Goal: Navigation & Orientation: Find specific page/section

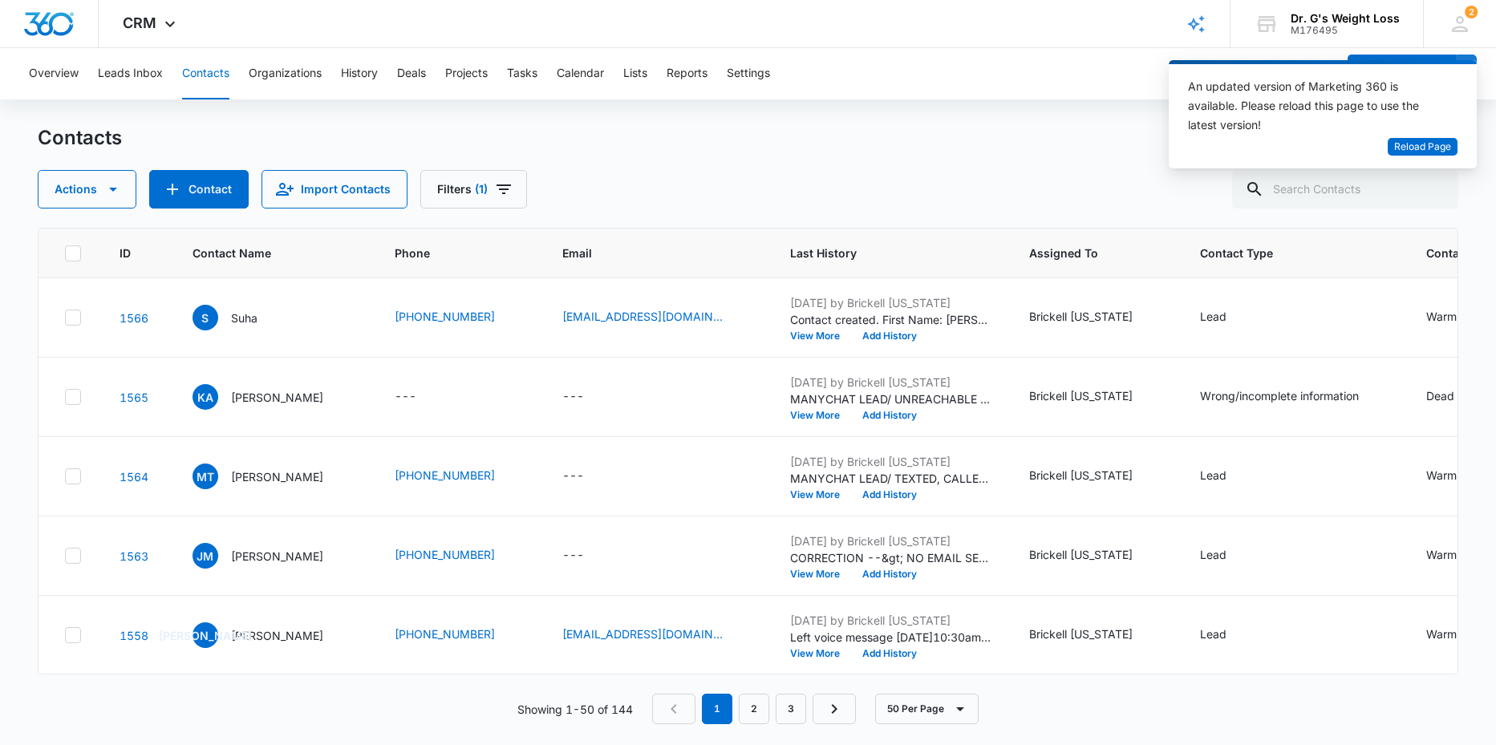
click at [1104, 152] on div "Contacts Actions Contact Import Contacts Filters (1)" at bounding box center [748, 166] width 1421 height 83
click at [1055, 77] on div "Overview Leads Inbox Contacts Organizations History Deals Projects Tasks Calend…" at bounding box center [677, 73] width 1317 height 51
click at [1458, 16] on icon at bounding box center [1460, 24] width 24 height 24
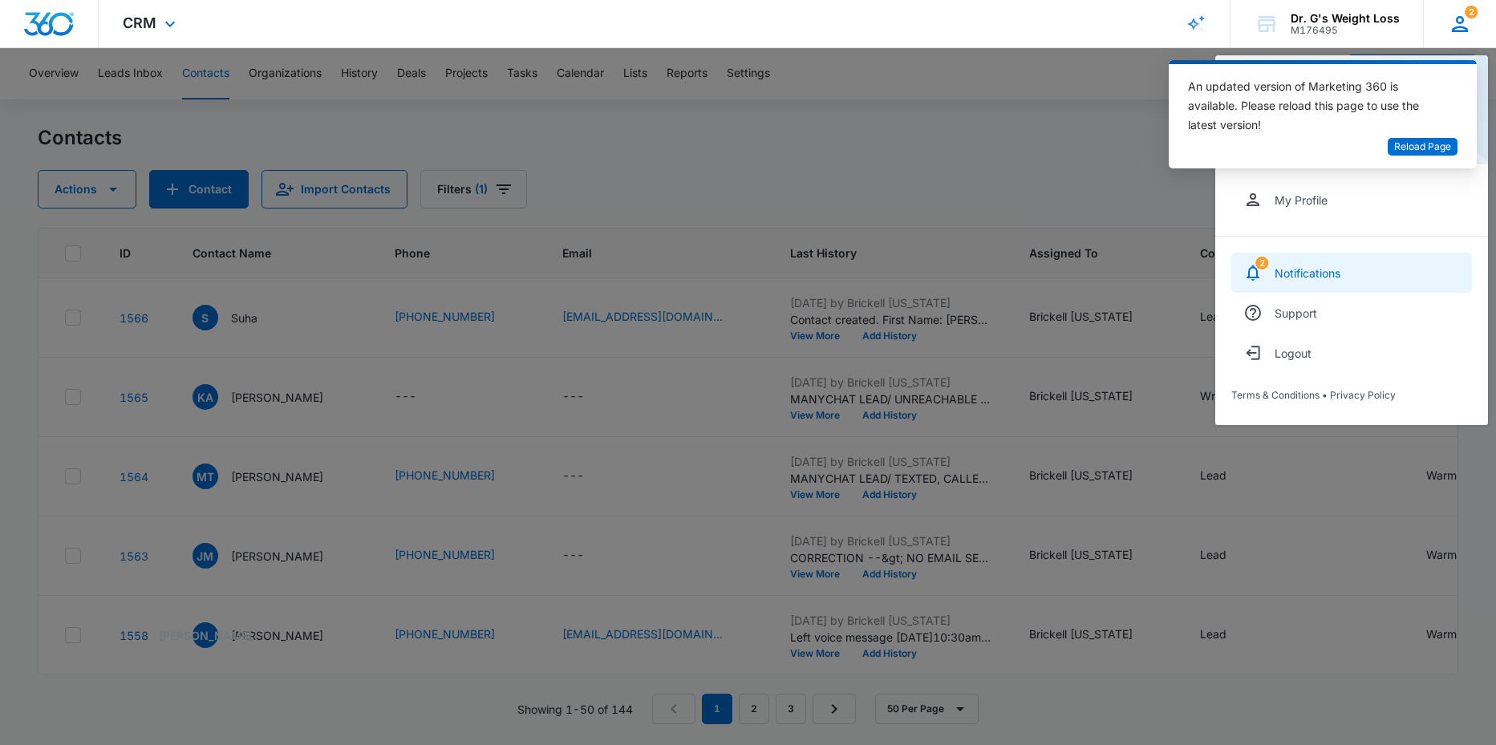
click at [1310, 267] on div "Notifications" at bounding box center [1308, 273] width 66 height 14
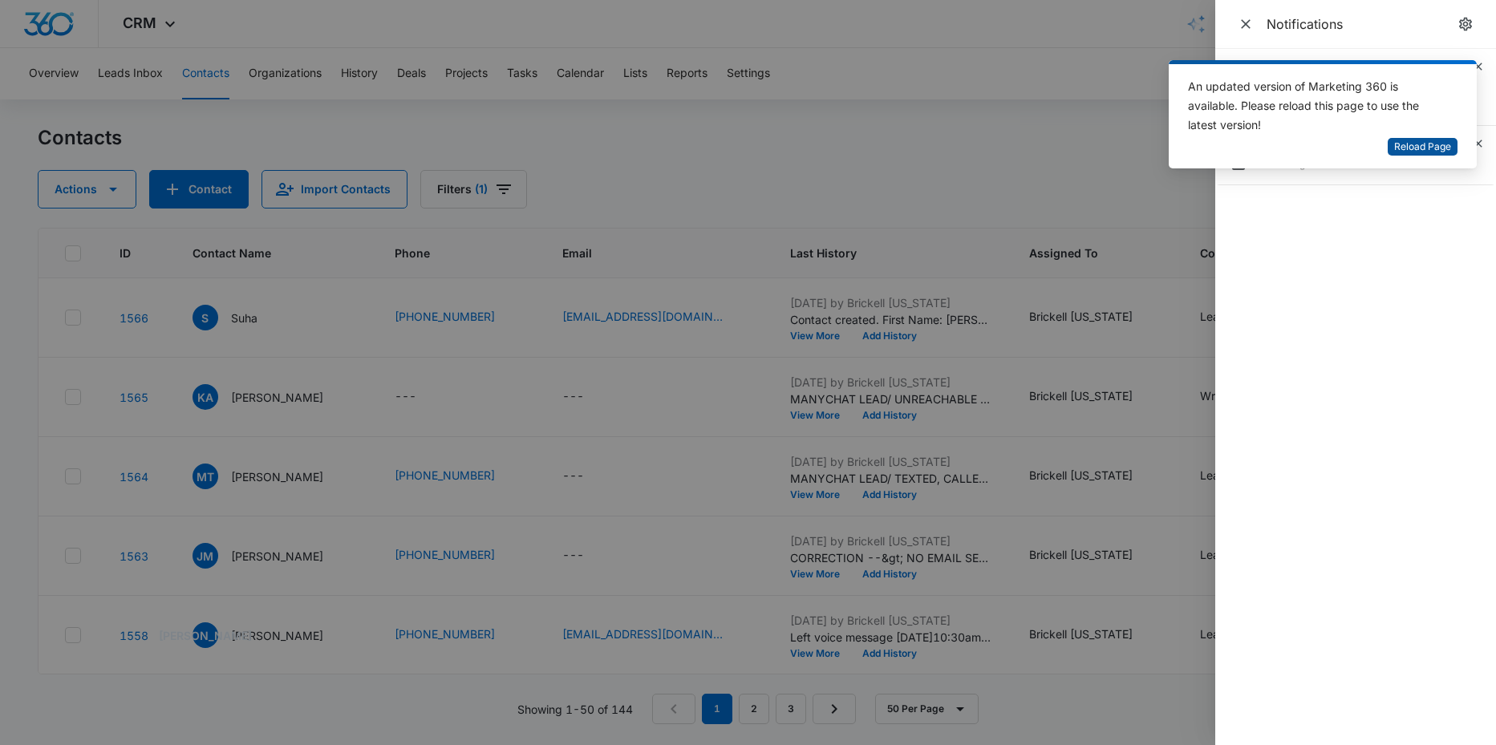
click at [1436, 147] on span "Reload Page" at bounding box center [1422, 147] width 57 height 15
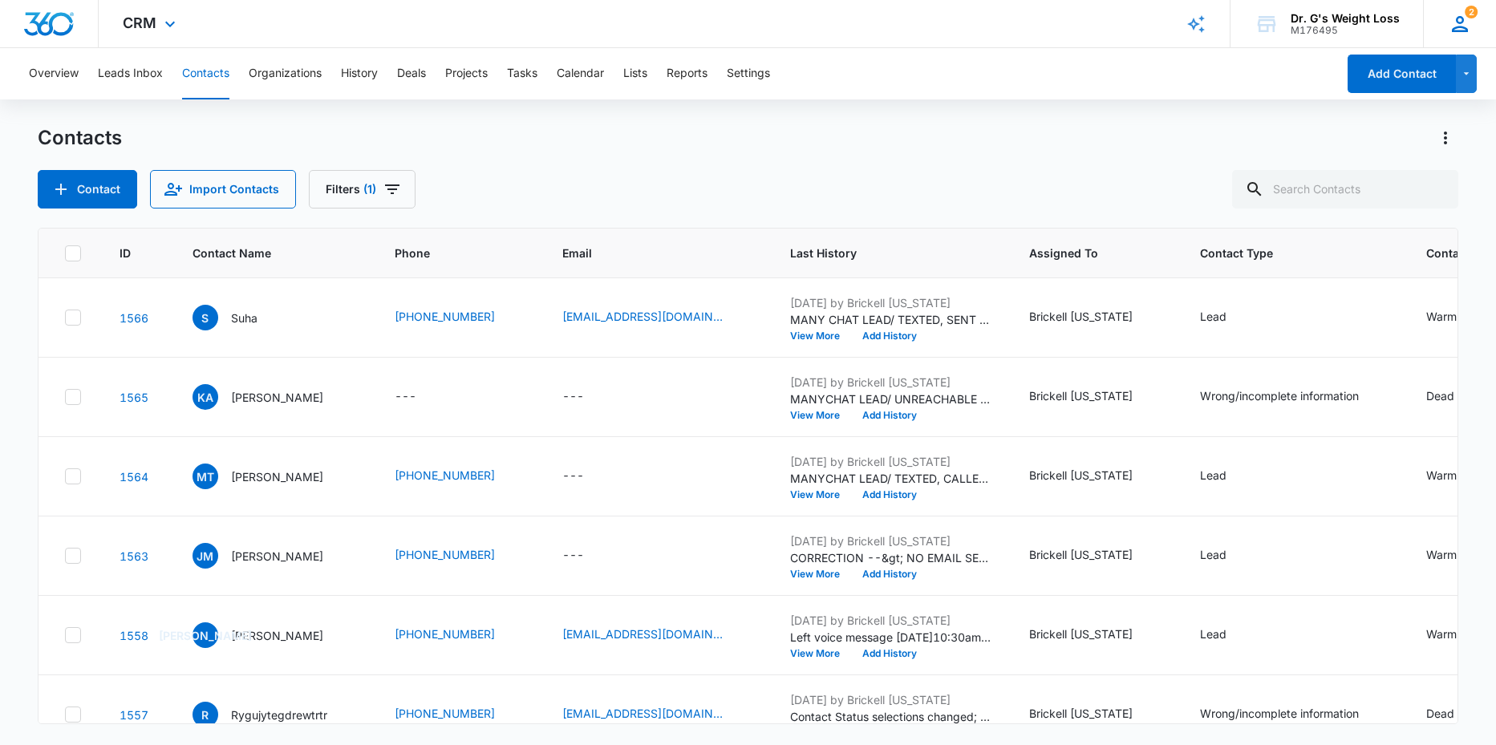
click at [1461, 22] on icon at bounding box center [1460, 24] width 24 height 24
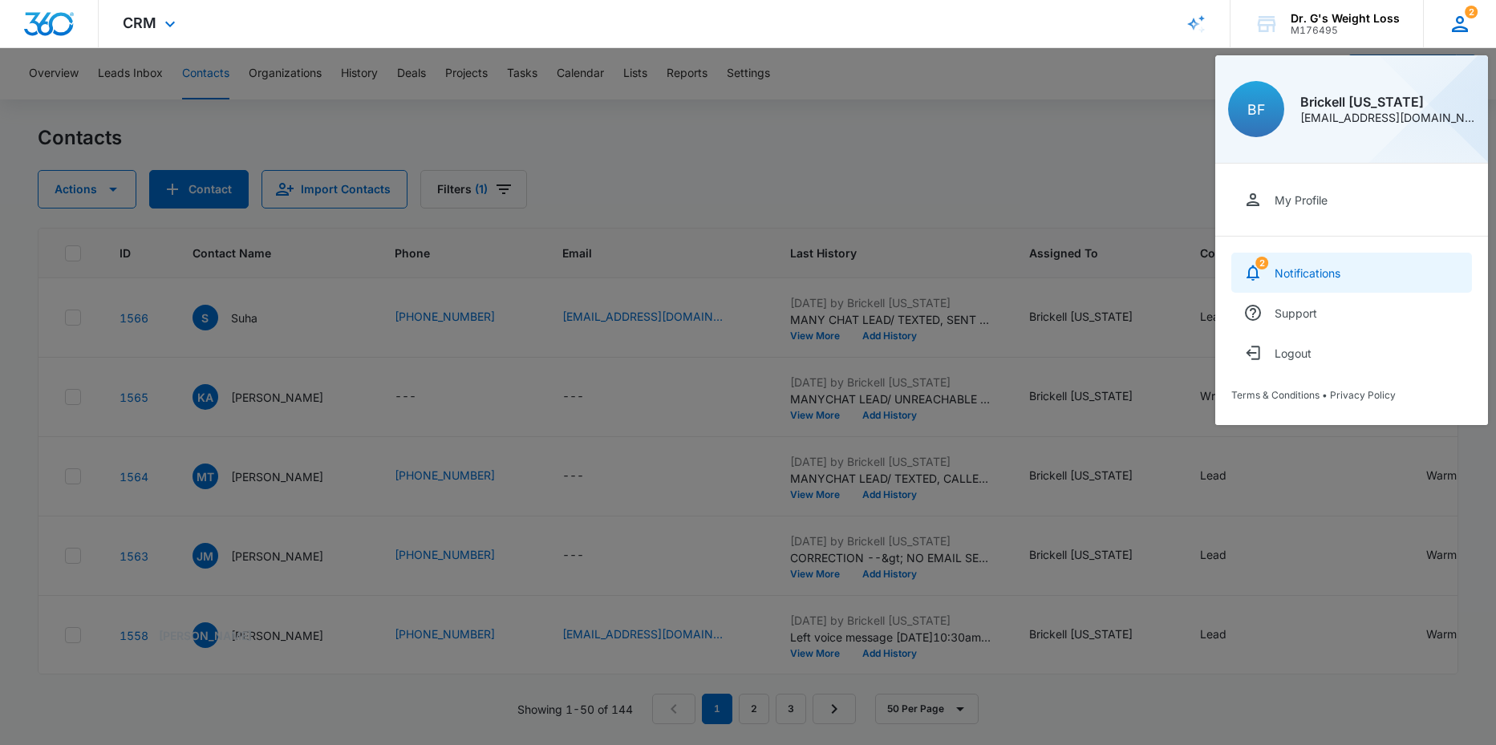
click at [1309, 278] on div "Notifications" at bounding box center [1308, 273] width 66 height 14
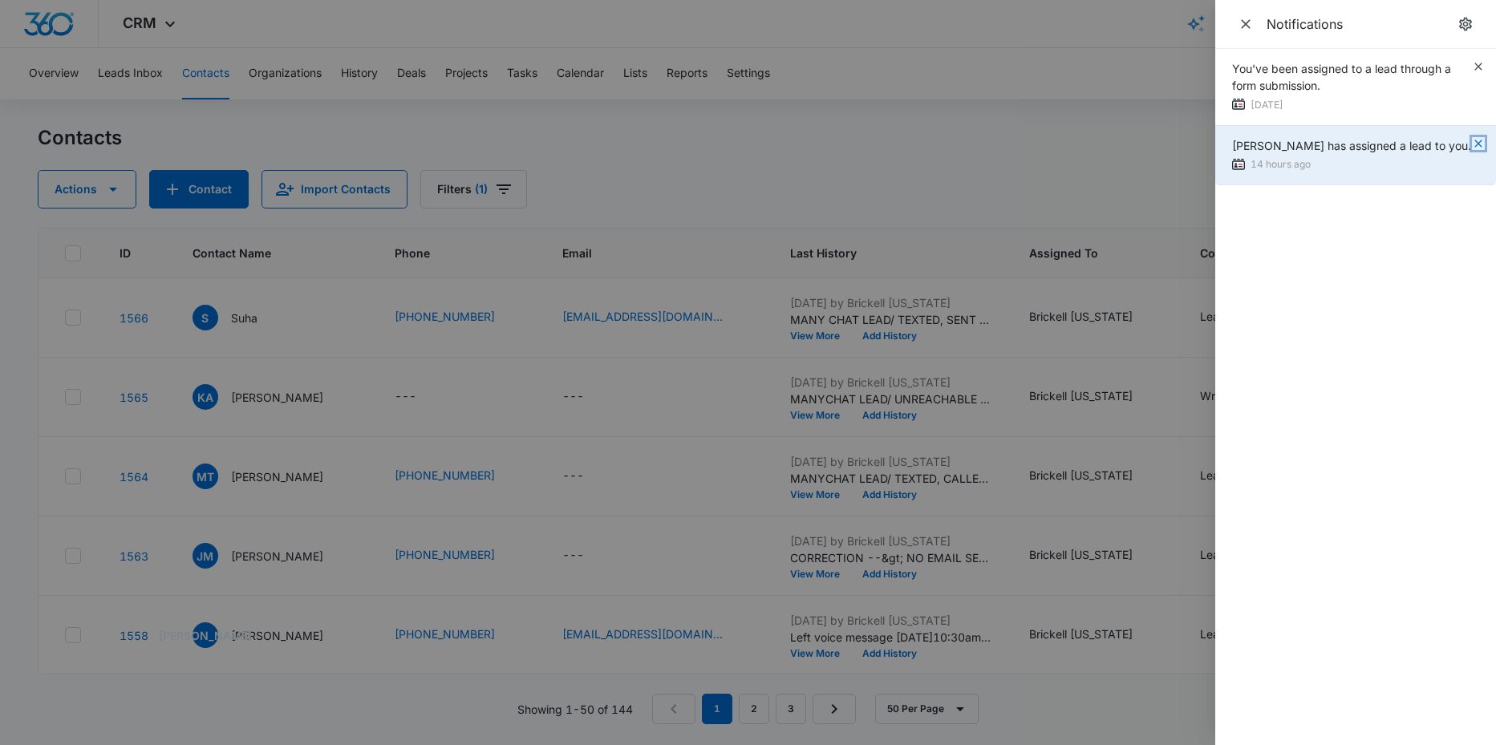
click at [1478, 140] on icon "button" at bounding box center [1478, 143] width 13 height 13
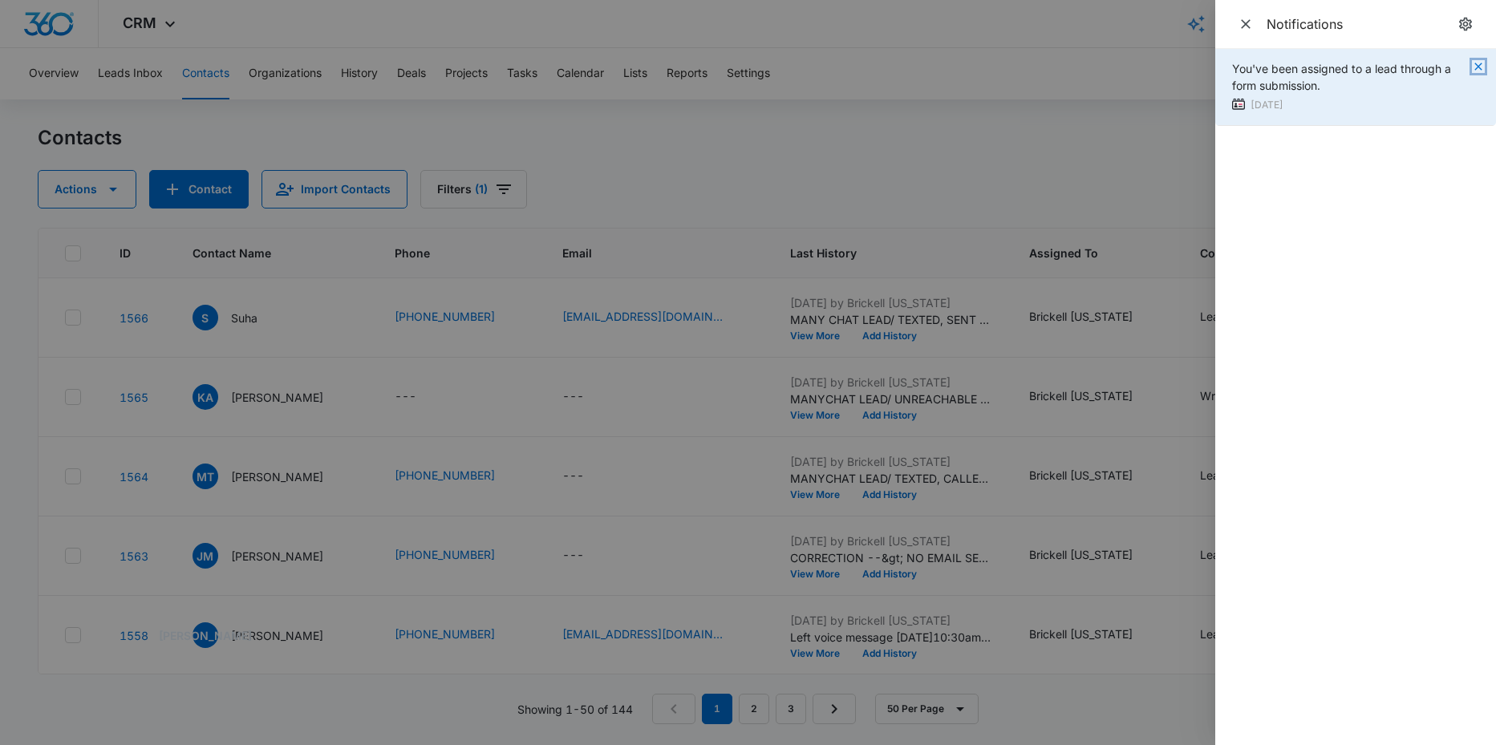
click at [1482, 67] on icon "button" at bounding box center [1478, 66] width 13 height 13
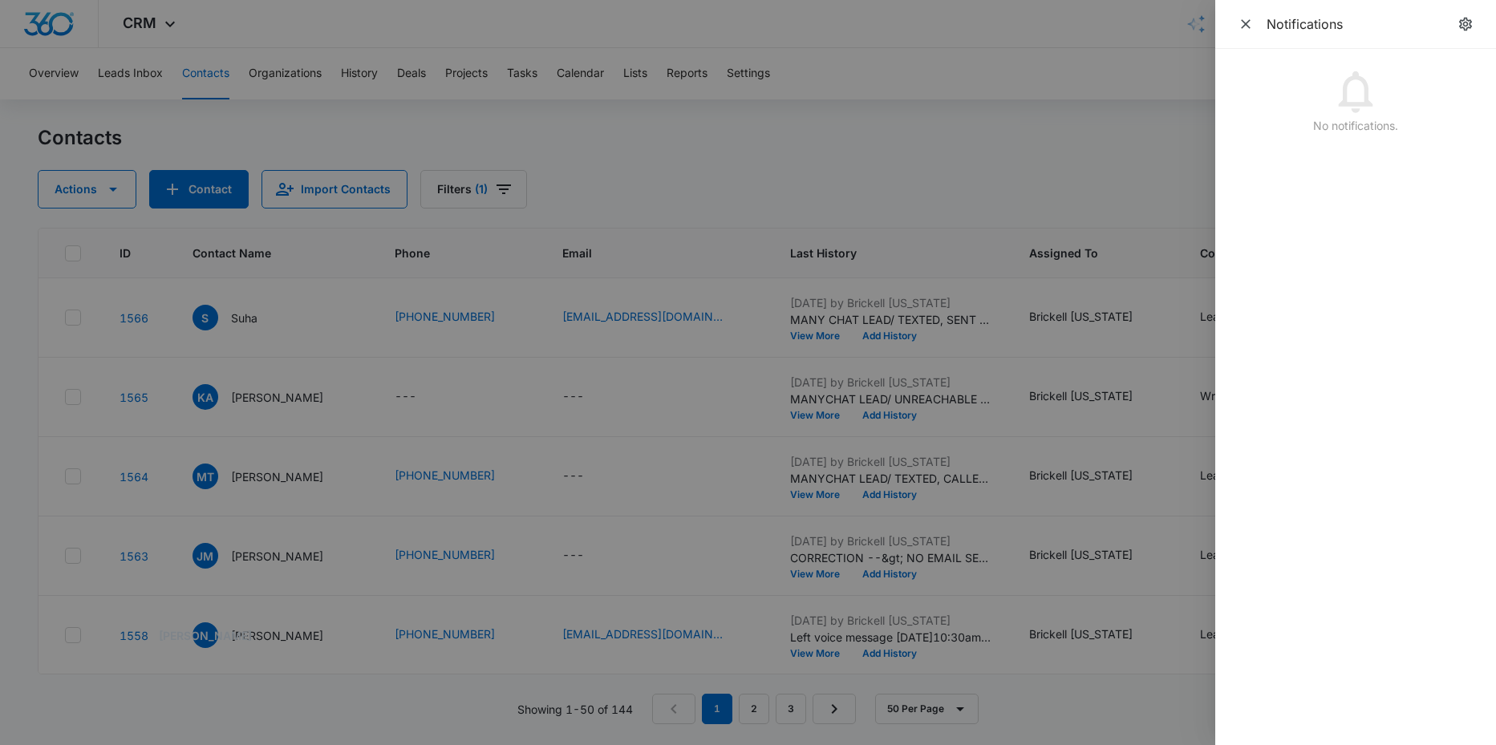
click at [836, 181] on div at bounding box center [748, 372] width 1496 height 745
